Goal: Check status: Check status

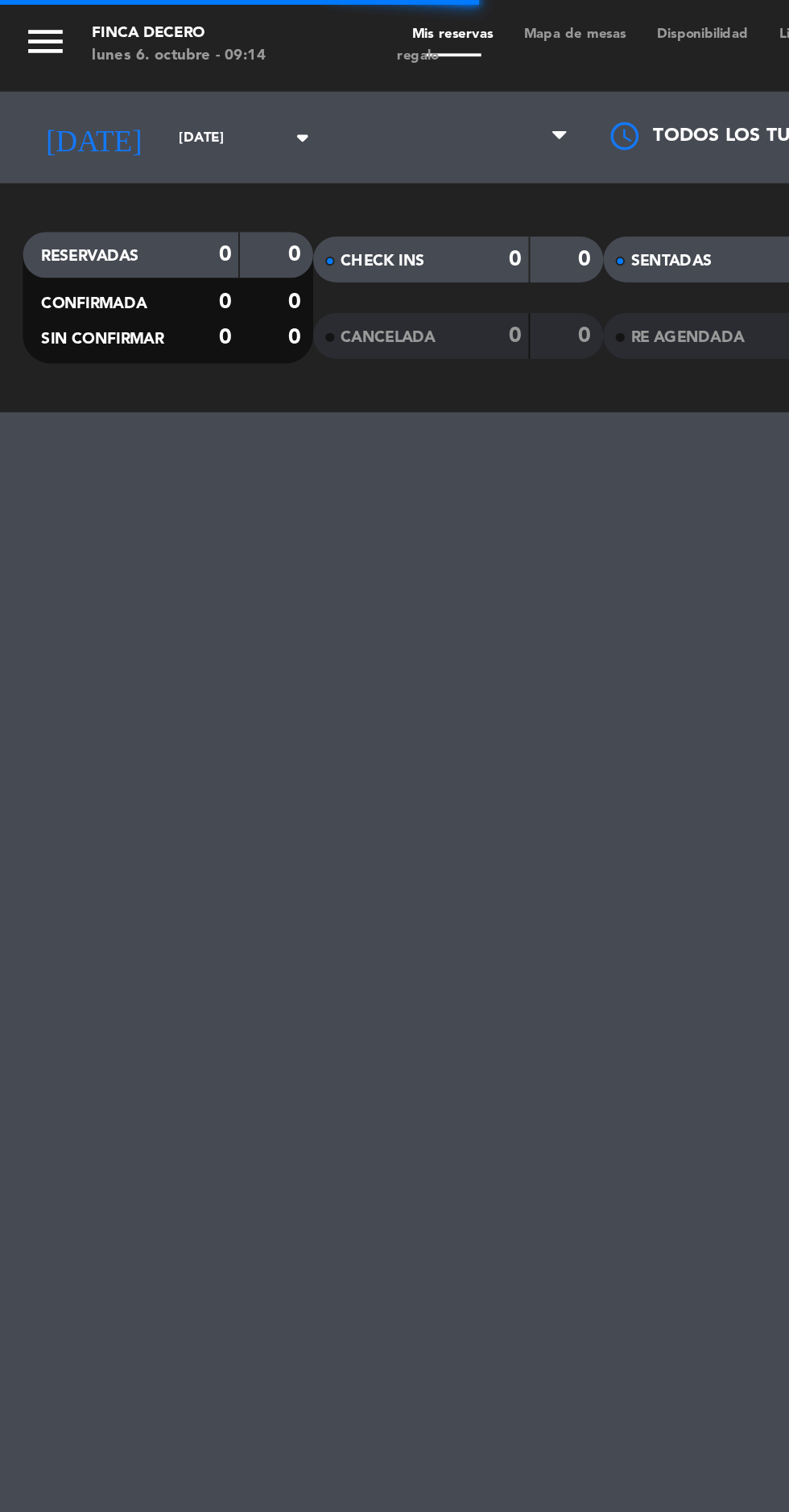
click at [127, 78] on input "sáb. [DATE]" at bounding box center [136, 73] width 101 height 25
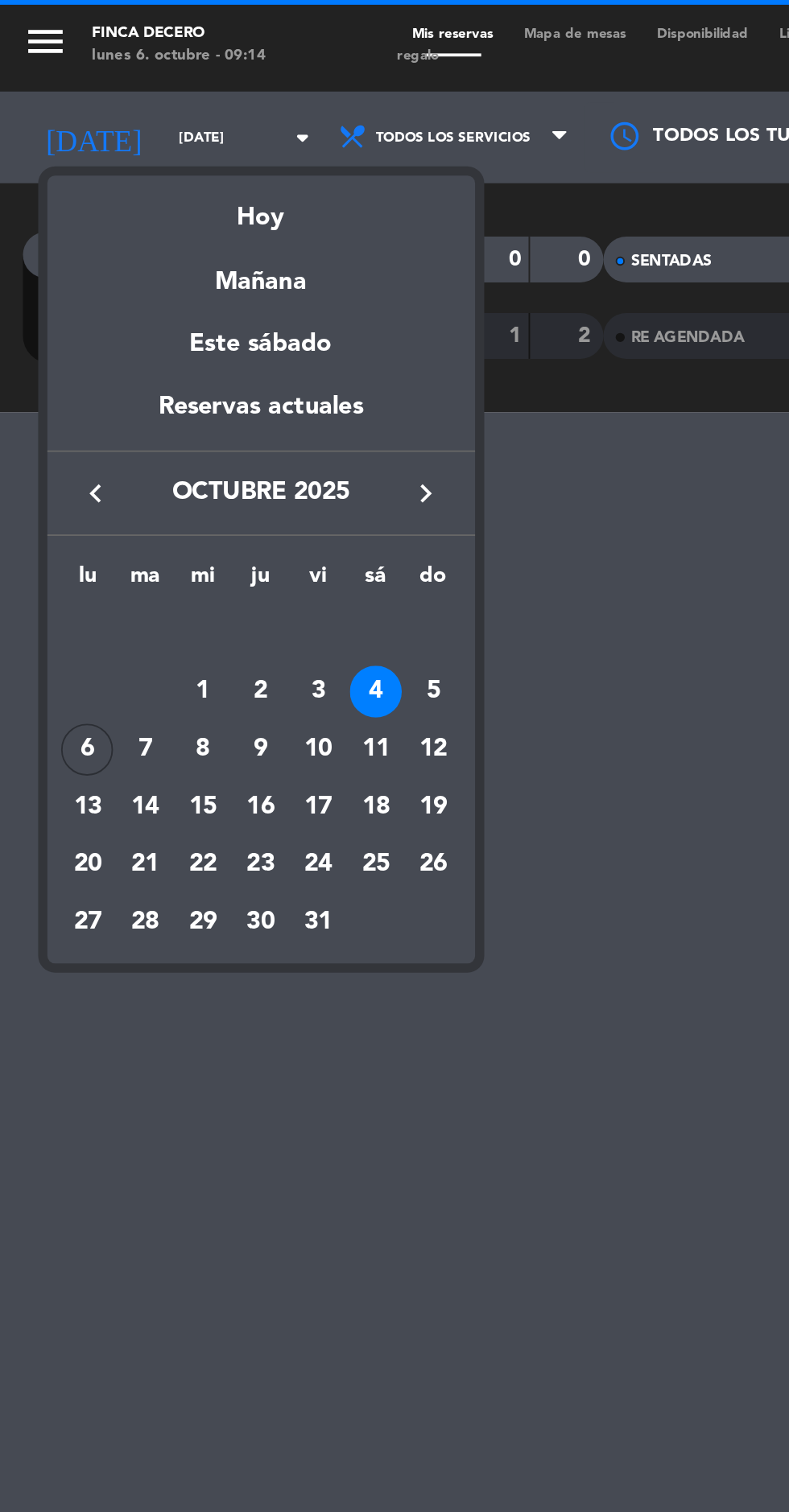
click at [105, 398] on div "8" at bounding box center [108, 395] width 28 height 28
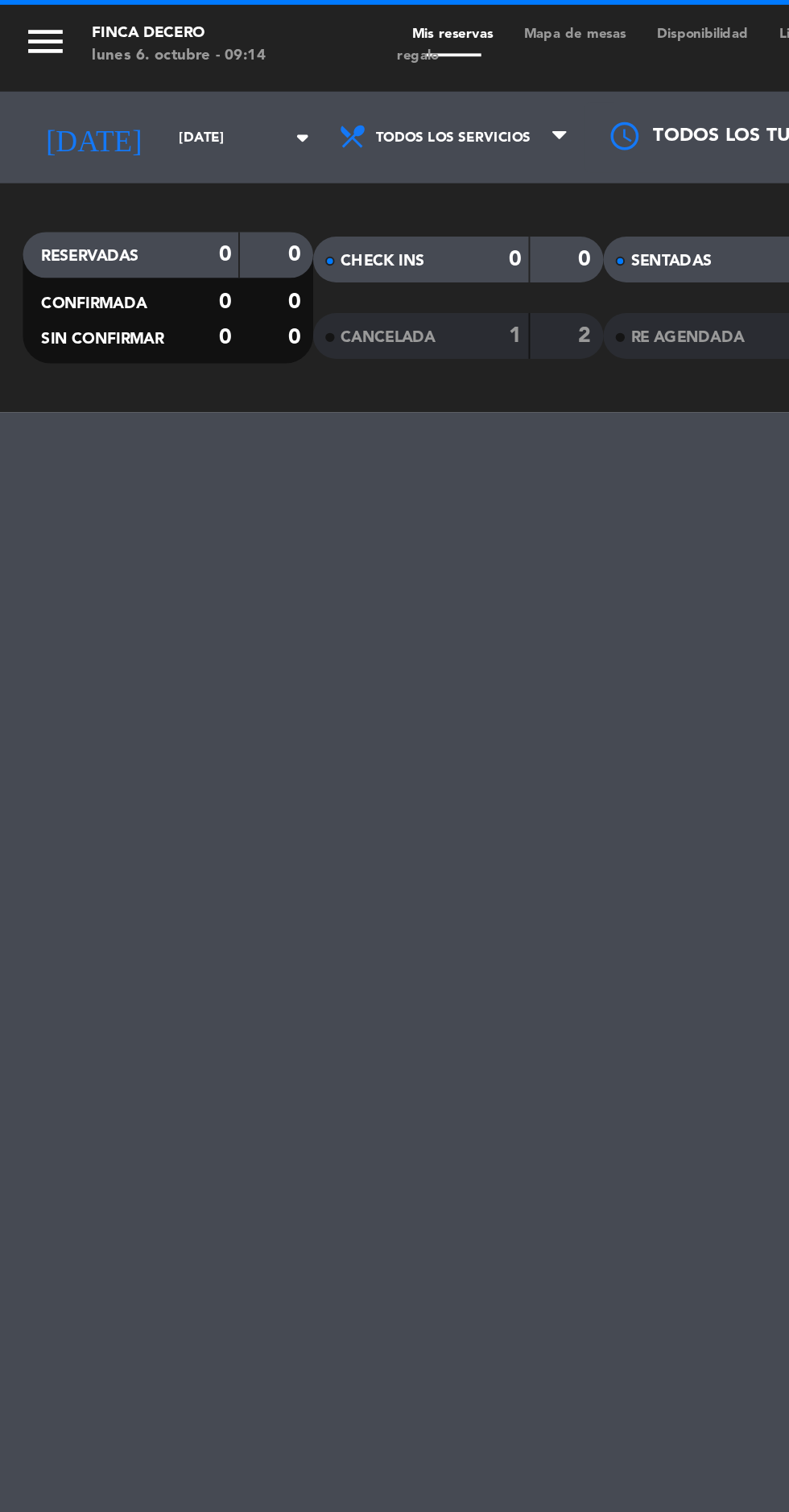
type input "mié. 8 oct."
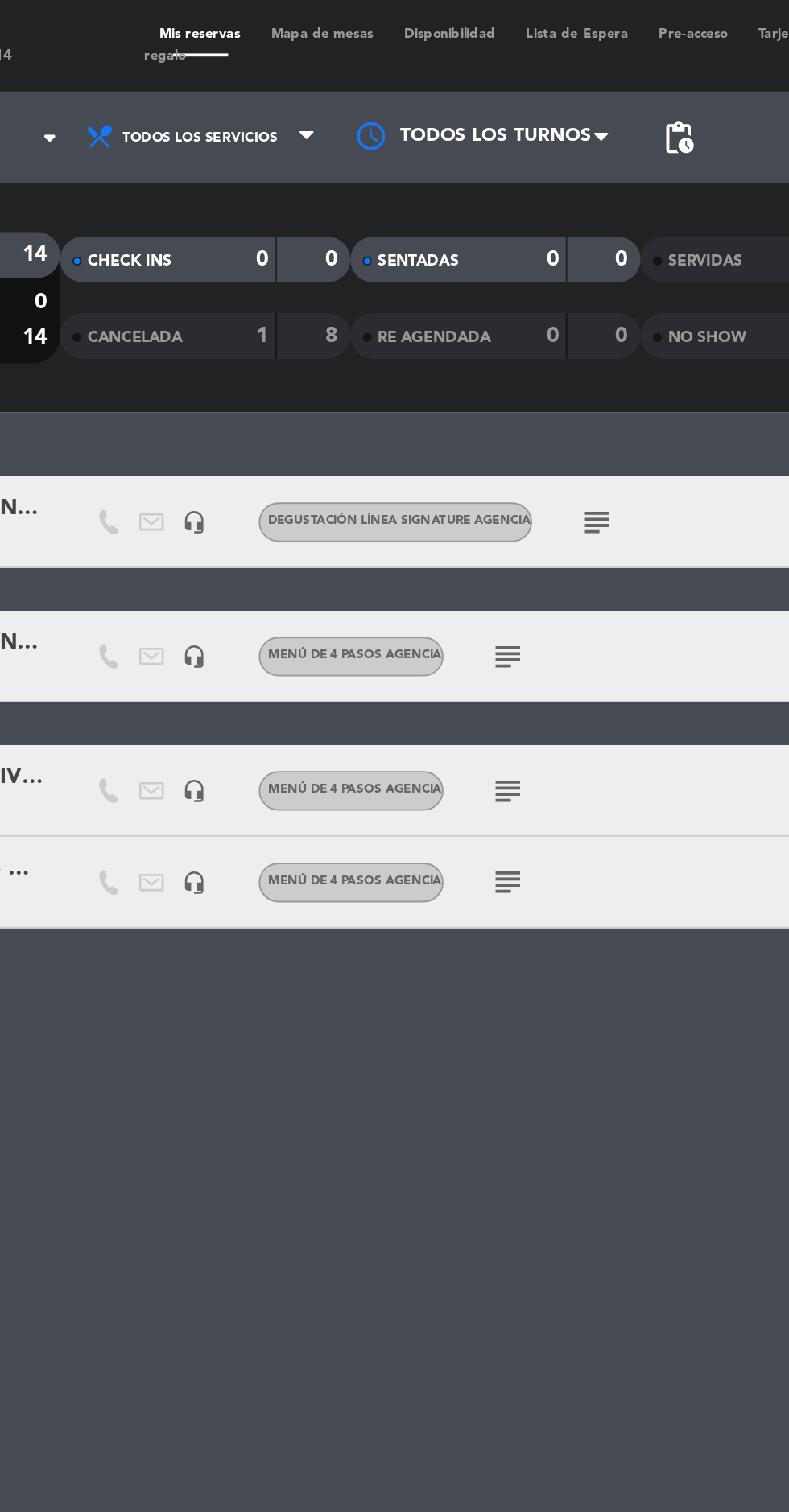
click at [399, 419] on icon "subject" at bounding box center [401, 417] width 19 height 19
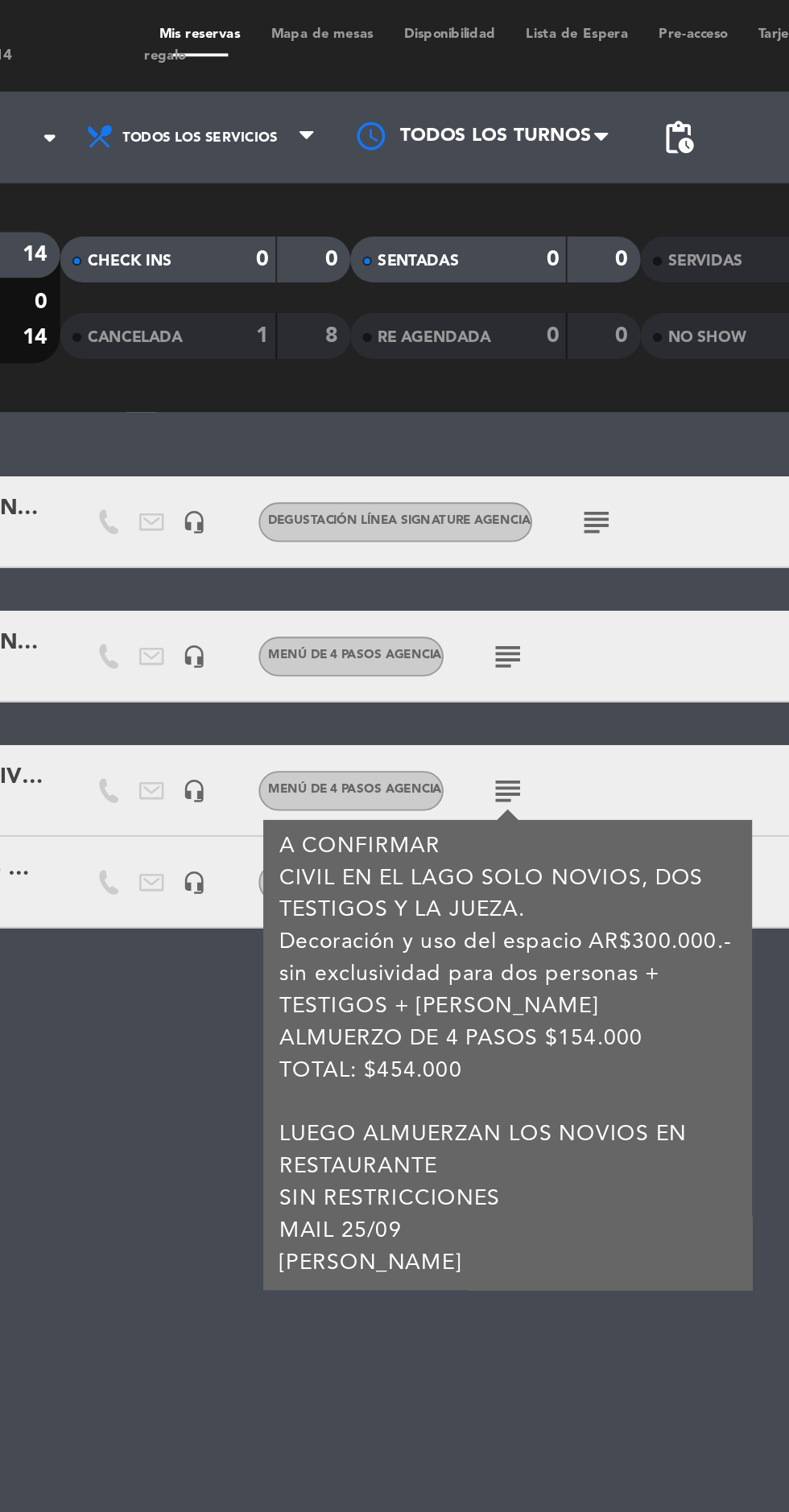
click at [174, 631] on div "11:00 oct. 8 2 MARIA LUCIA BRASIL CANELAS headset_mic DEGUSTACIÓN LÍNEA SIGNATU…" at bounding box center [394, 864] width 789 height 1294
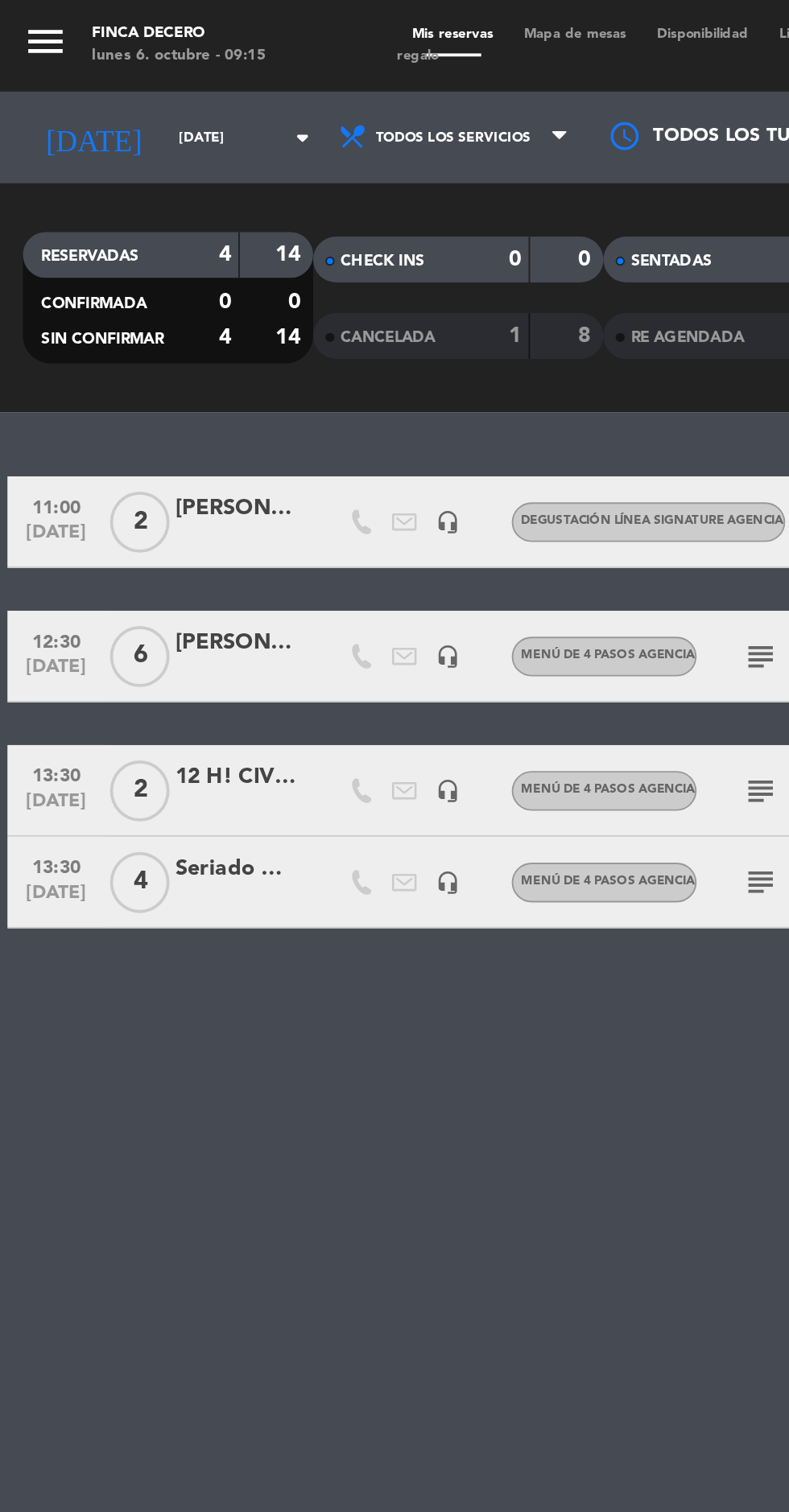
click at [398, 407] on icon "subject" at bounding box center [401, 417] width 19 height 19
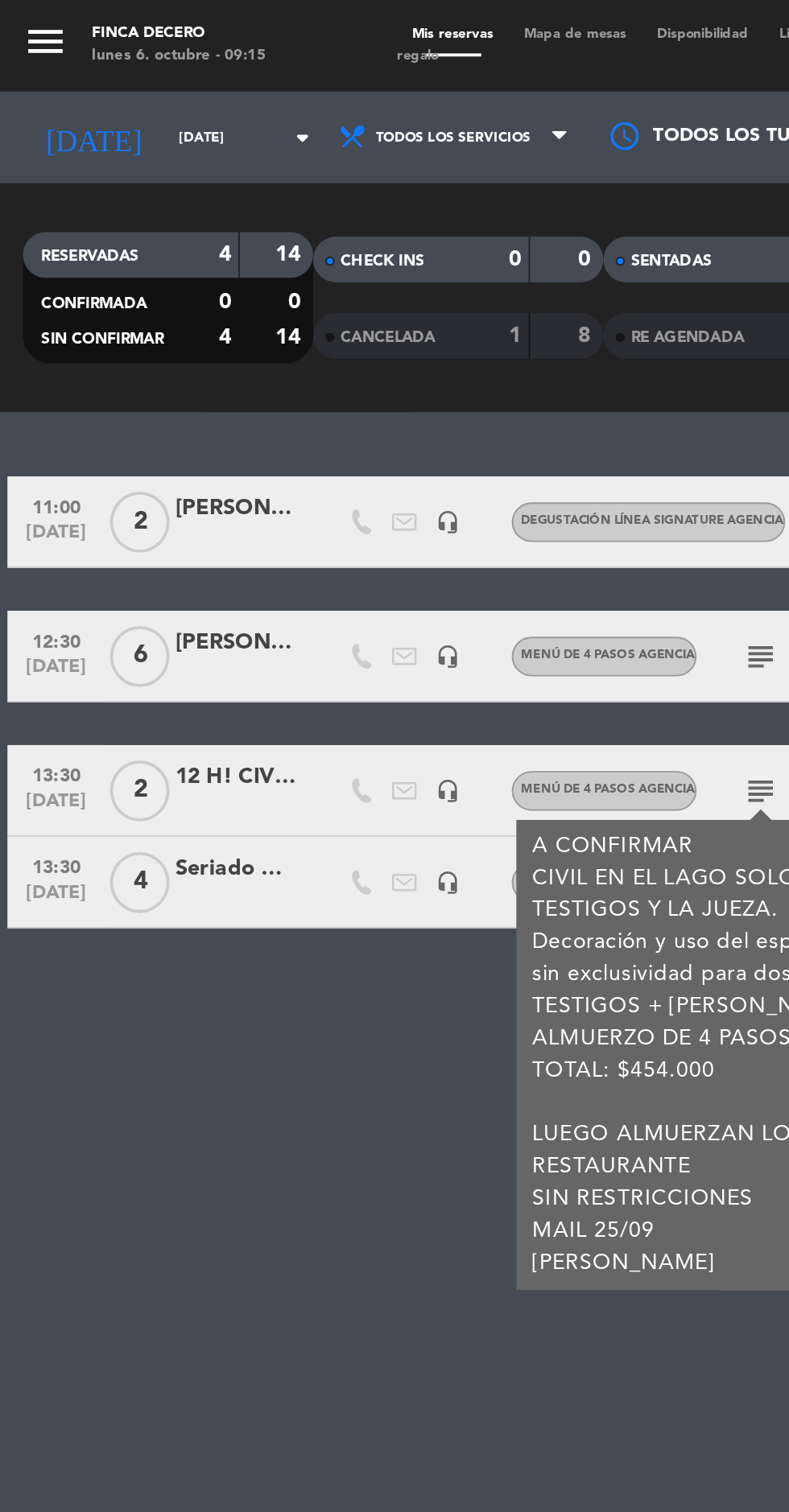
click at [129, 427] on div at bounding box center [125, 426] width 64 height 13
